Goal: Task Accomplishment & Management: Manage account settings

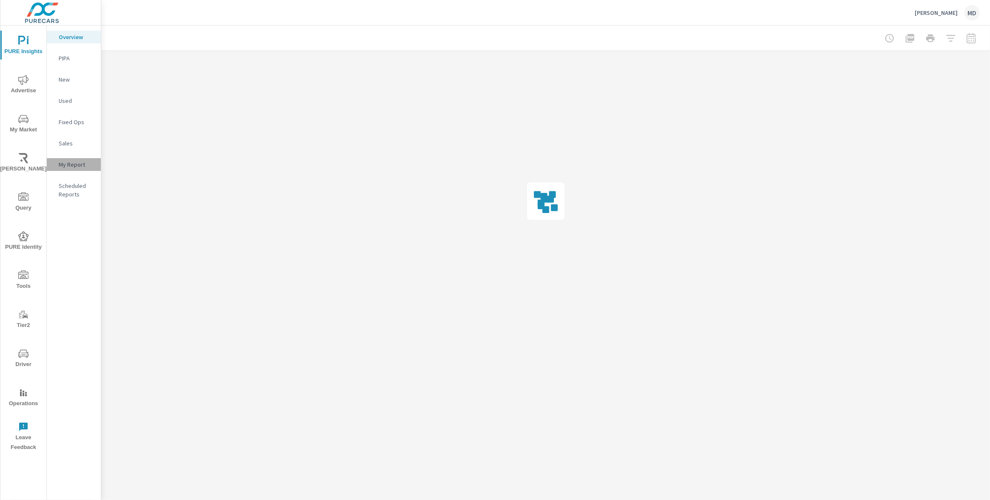
click at [77, 163] on p "My Report" at bounding box center [76, 164] width 35 height 9
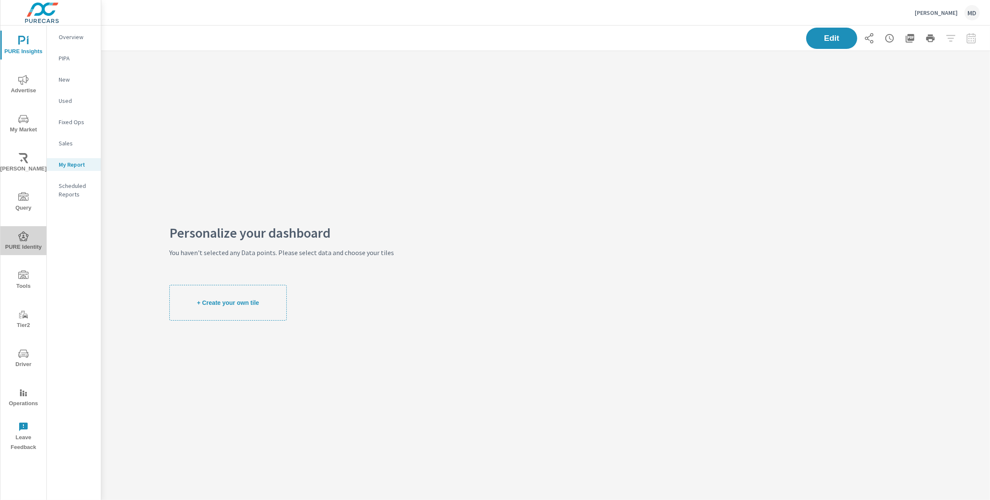
click at [26, 236] on icon "nav menu" at bounding box center [23, 236] width 10 height 10
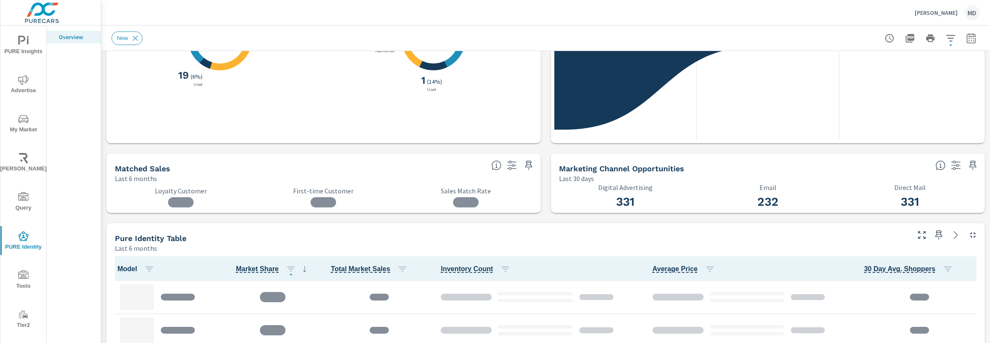
scroll to position [319, 0]
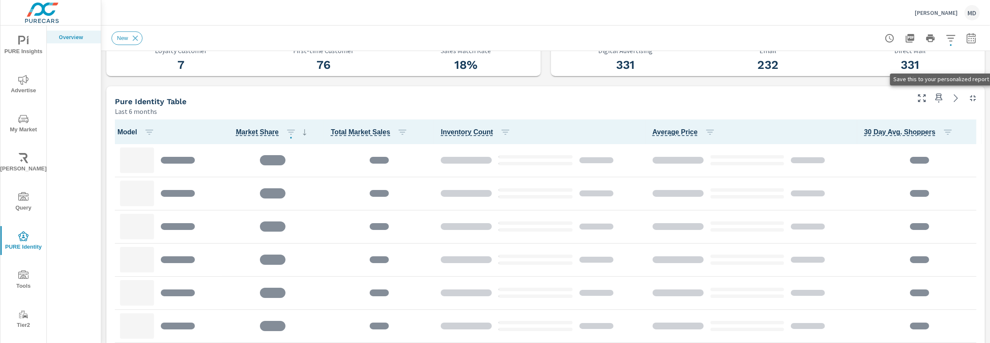
click at [942, 96] on icon "button" at bounding box center [938, 98] width 10 height 10
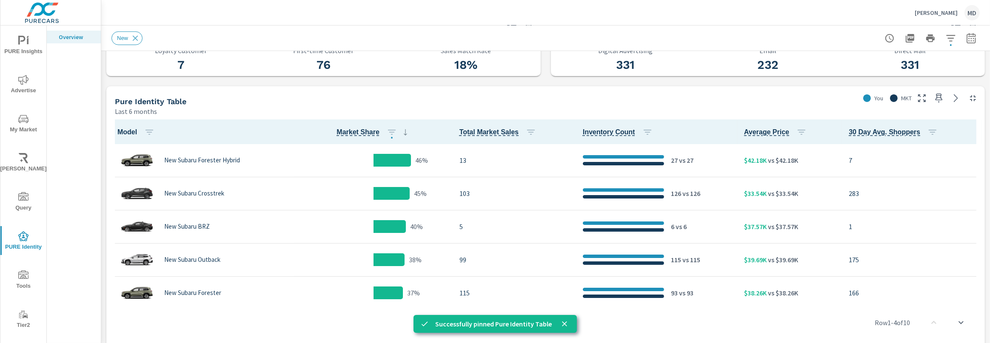
scroll to position [0, 0]
click at [24, 48] on span "PURE Insights" at bounding box center [23, 46] width 41 height 21
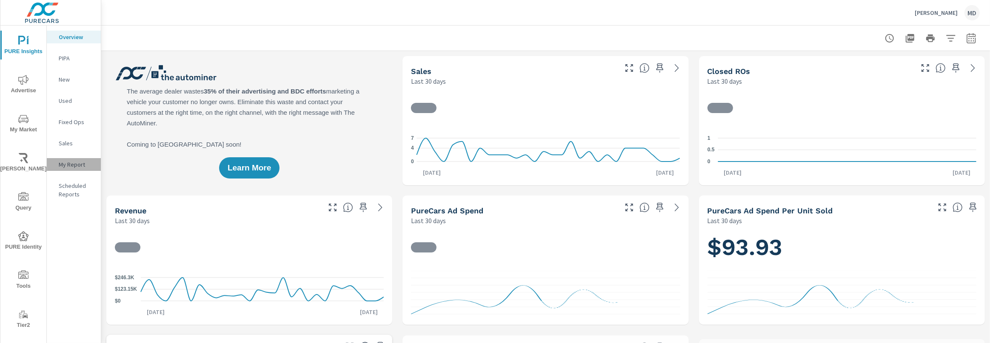
click at [74, 162] on p "My Report" at bounding box center [76, 164] width 35 height 9
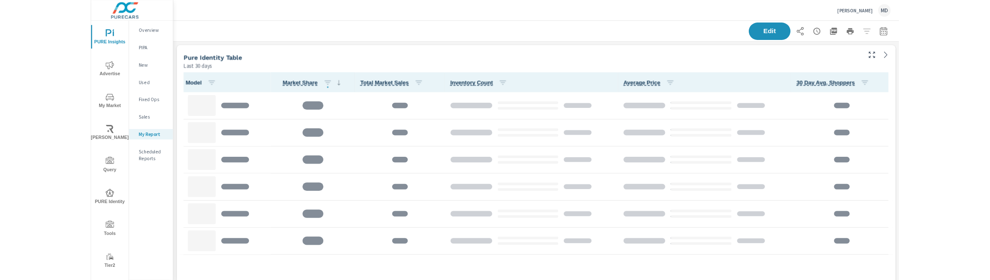
scroll to position [395, 889]
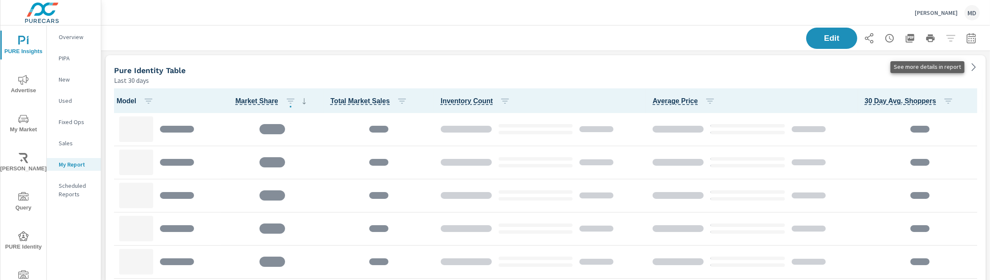
click at [970, 65] on icon at bounding box center [973, 67] width 10 height 10
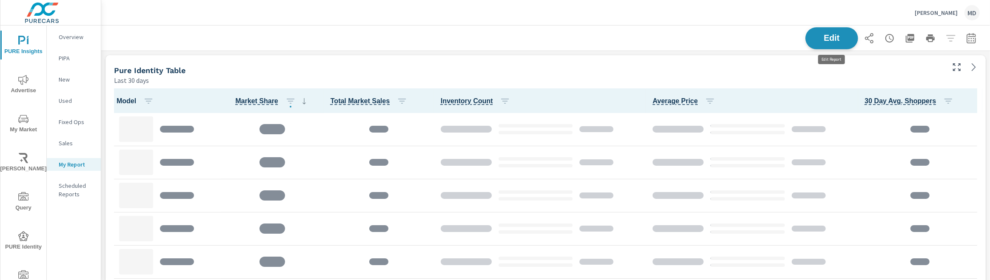
click at [821, 36] on span "Edit" at bounding box center [831, 38] width 35 height 8
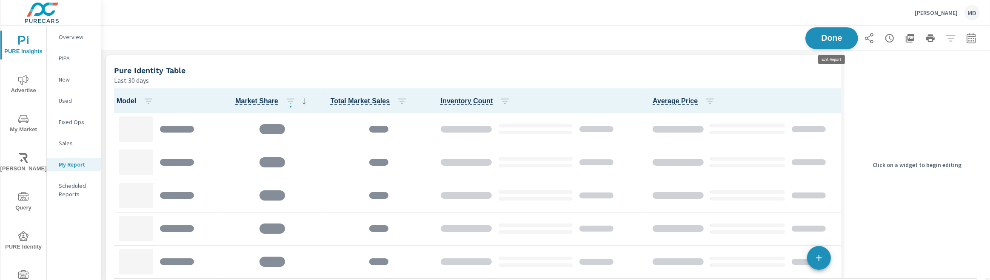
scroll to position [395, 740]
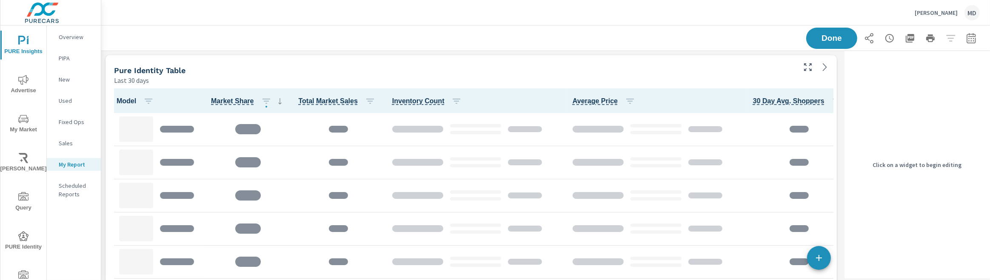
click at [736, 66] on div "Pure Identity Table" at bounding box center [454, 70] width 680 height 10
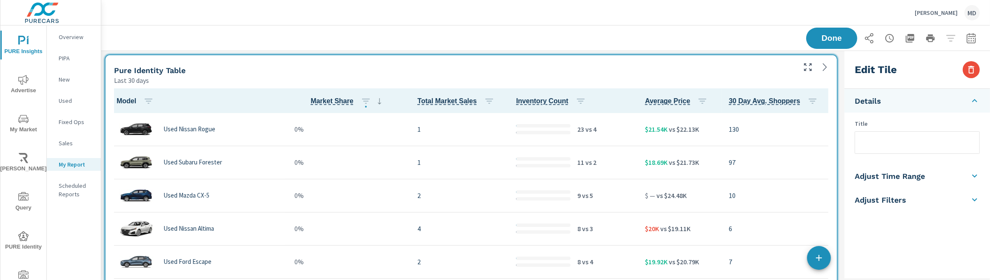
click at [877, 200] on h5 "Adjust Filters" at bounding box center [879, 200] width 51 height 10
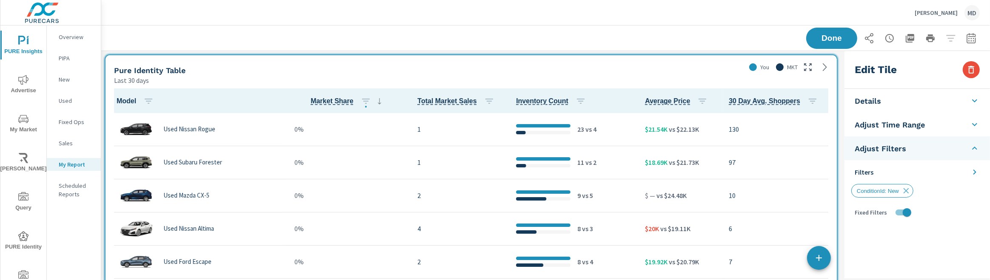
click at [975, 172] on icon at bounding box center [974, 172] width 3 height 5
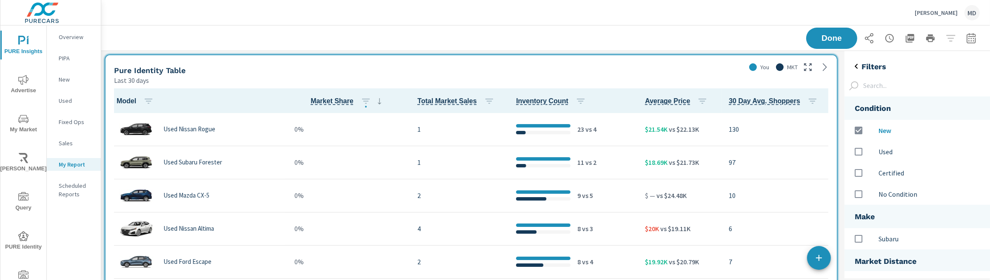
scroll to position [315, 146]
click at [855, 150] on input "options" at bounding box center [858, 152] width 18 height 18
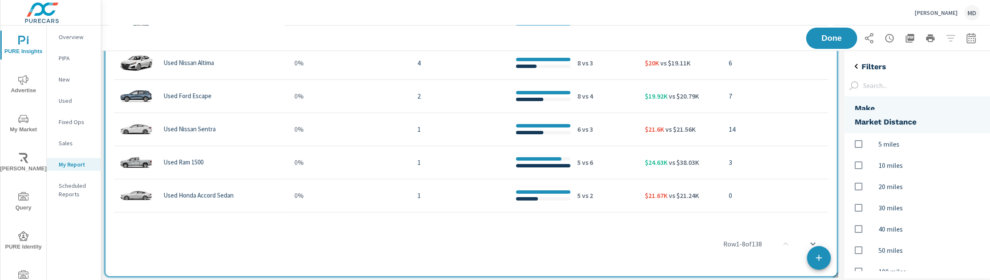
scroll to position [10, 0]
click at [825, 43] on button "Done" at bounding box center [831, 38] width 53 height 22
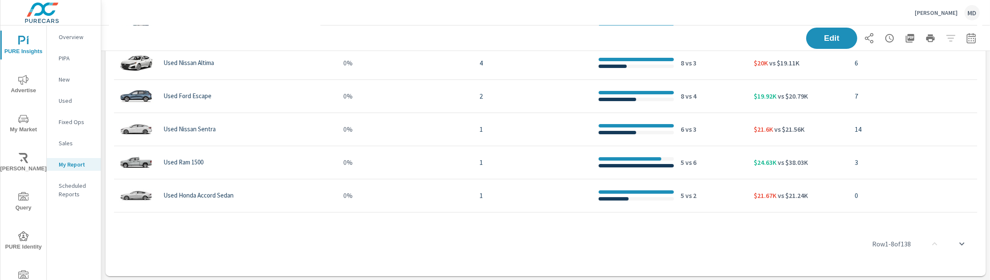
scroll to position [0, 0]
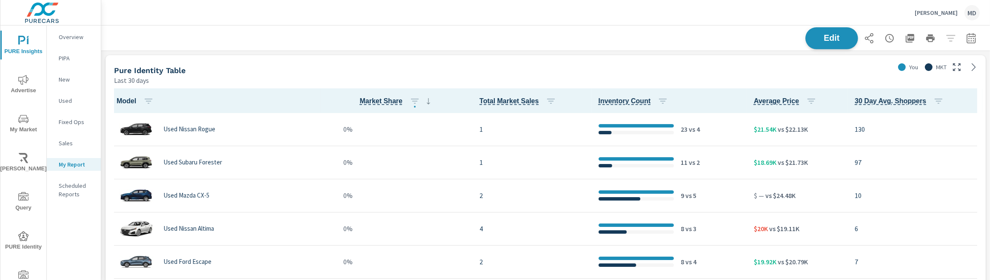
click at [836, 39] on span "Edit" at bounding box center [831, 38] width 35 height 8
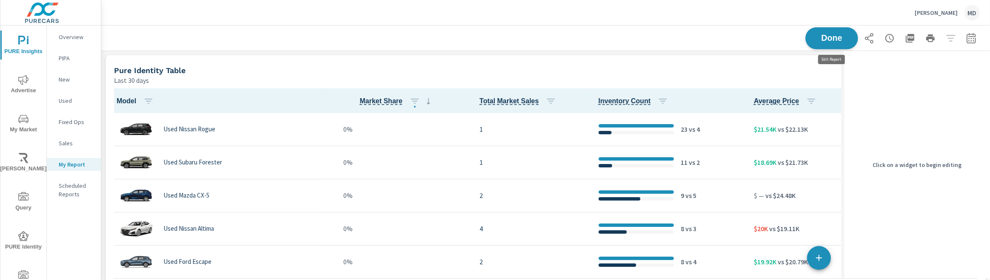
scroll to position [395, 740]
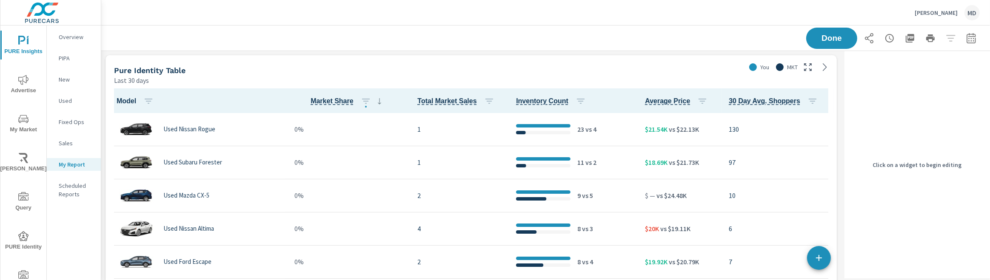
click at [717, 68] on div "Pure Identity Table" at bounding box center [428, 70] width 628 height 10
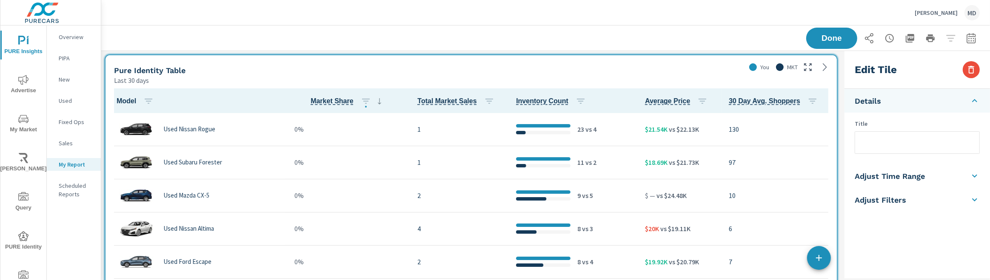
click at [879, 201] on h5 "Adjust Filters" at bounding box center [879, 200] width 51 height 10
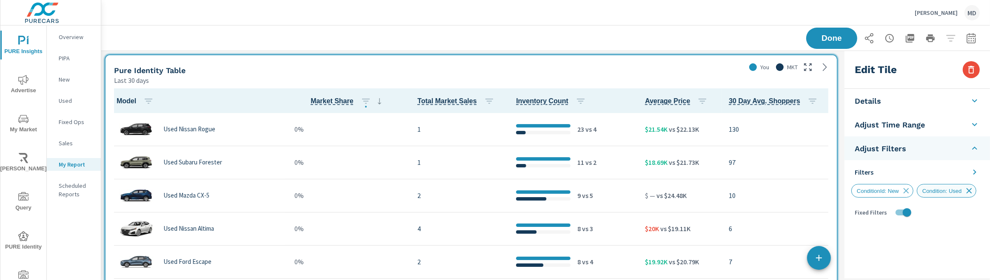
click at [973, 191] on icon at bounding box center [968, 190] width 9 height 9
click at [973, 171] on icon at bounding box center [974, 172] width 3 height 5
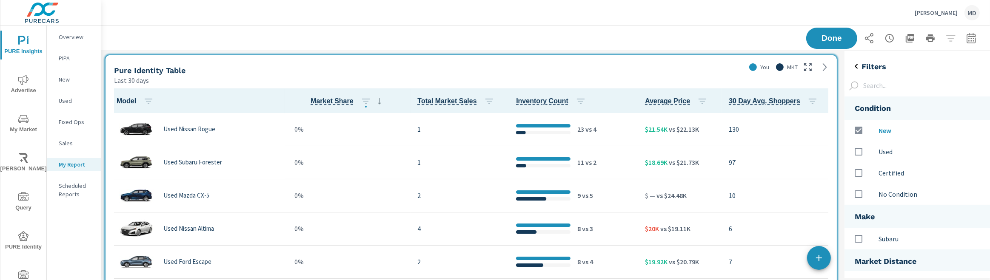
scroll to position [315, 146]
click at [860, 150] on input "options" at bounding box center [858, 152] width 18 height 18
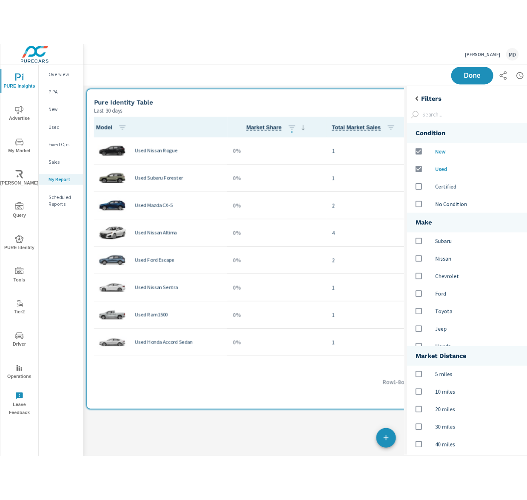
scroll to position [4, 4]
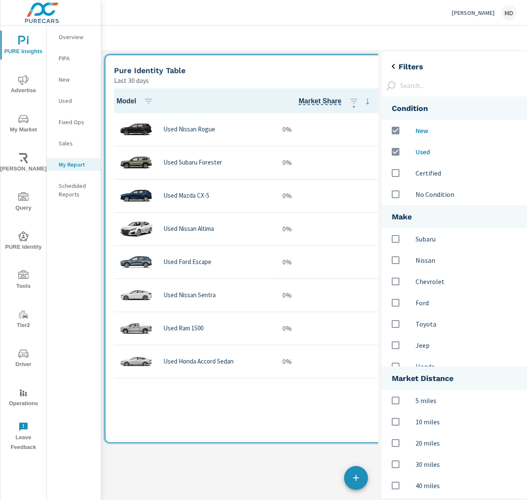
click at [324, 43] on div "Done" at bounding box center [415, 38] width 609 height 25
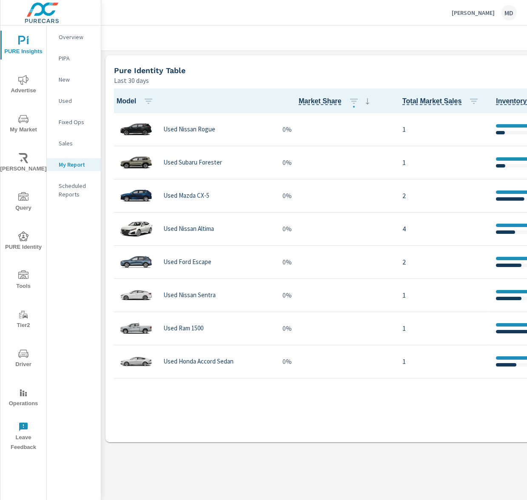
scroll to position [0, 204]
